Goal: Use online tool/utility: Use online tool/utility

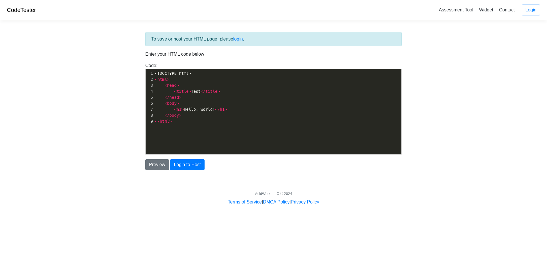
scroll to position [2, 0]
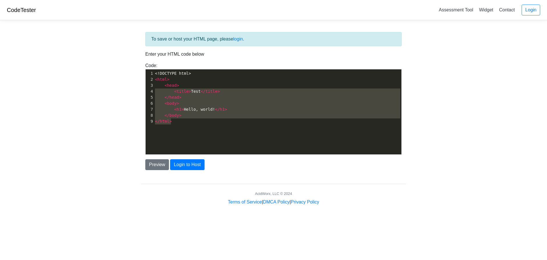
type textarea "<!DOCTYPE html> <html> <head> <title>Test</title> </head> <body> <h1>Hello, wor…"
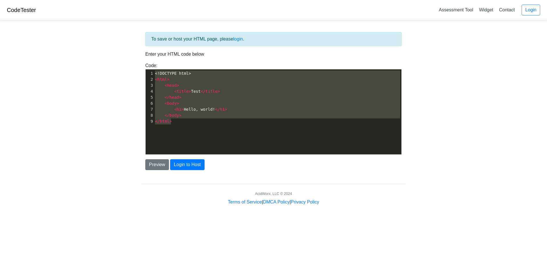
drag, startPoint x: 213, startPoint y: 128, endPoint x: 38, endPoint y: 68, distance: 185.0
click at [38, 68] on body "CodeTester Assessment Tool Widget Contact Login To save or host your HTML page,…" at bounding box center [273, 102] width 547 height 205
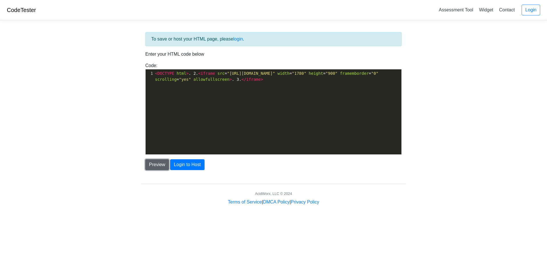
click at [159, 165] on button "Preview" at bounding box center [157, 164] width 24 height 11
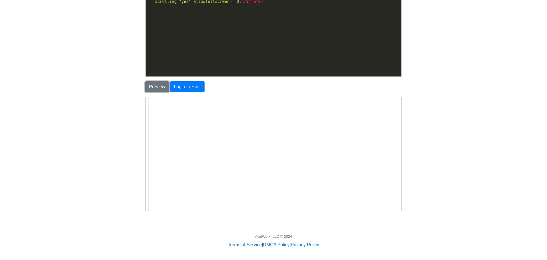
scroll to position [0, 0]
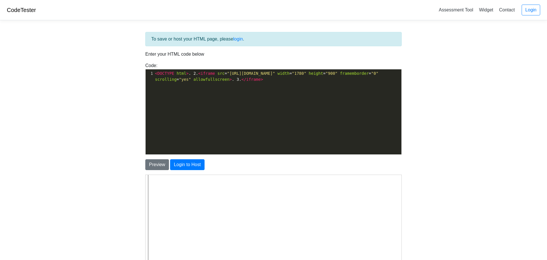
click at [275, 74] on span ""[URL][DOMAIN_NAME]"" at bounding box center [251, 73] width 48 height 5
type textarea "[URL][DOMAIN_NAME]"
click at [152, 164] on button "Preview" at bounding box center [157, 164] width 24 height 11
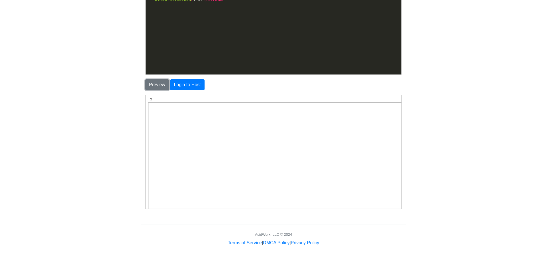
scroll to position [0, 0]
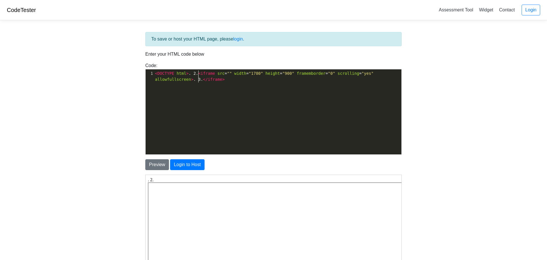
click at [198, 75] on span "< DOCTYPE html > . 2. < iframe src = "" width = "1780" height = "900" framembor…" at bounding box center [265, 76] width 221 height 11
click at [152, 168] on button "Preview" at bounding box center [157, 164] width 24 height 11
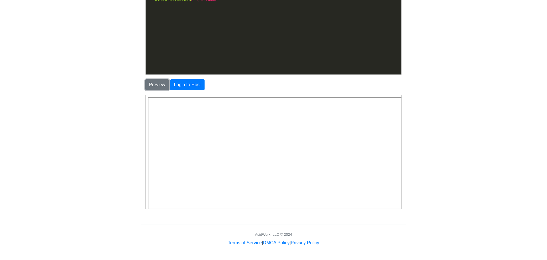
scroll to position [0, 0]
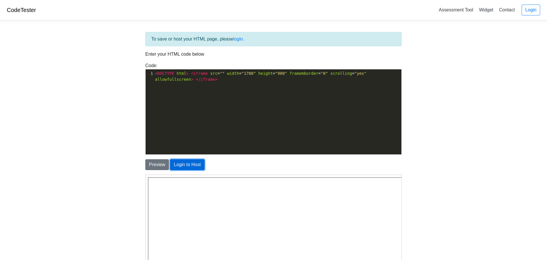
click at [175, 167] on button "Login to Host" at bounding box center [187, 164] width 34 height 11
